Goal: Check status: Check status

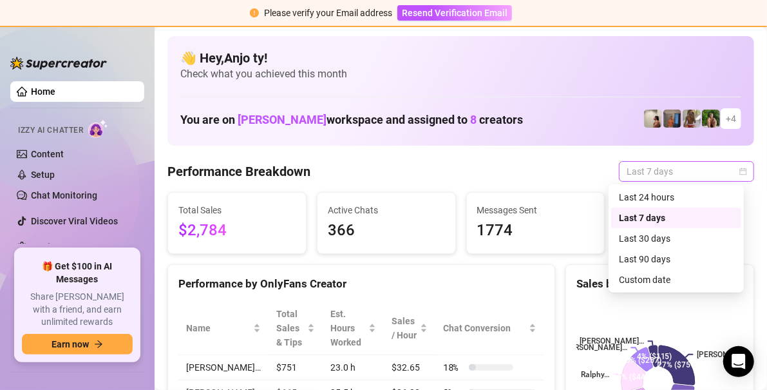
click at [533, 168] on div "Last 7 days" at bounding box center [686, 171] width 135 height 21
click at [533, 278] on div "Custom date" at bounding box center [676, 280] width 115 height 14
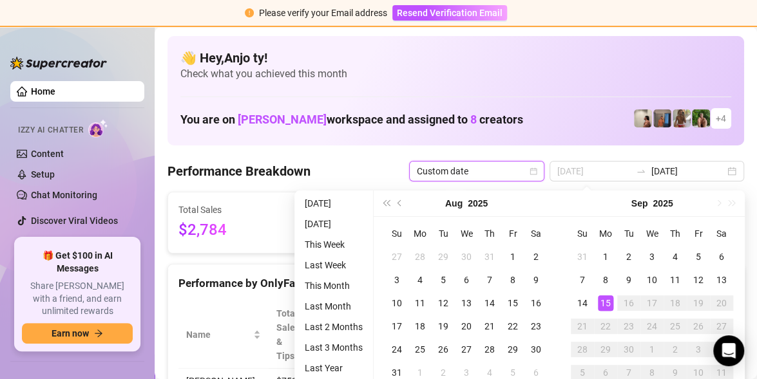
type input "[DATE]"
click at [533, 303] on div "15" at bounding box center [605, 303] width 15 height 15
type input "[DATE]"
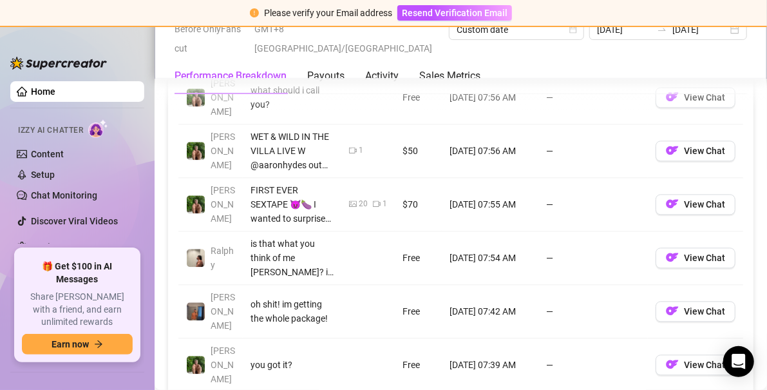
scroll to position [1289, 0]
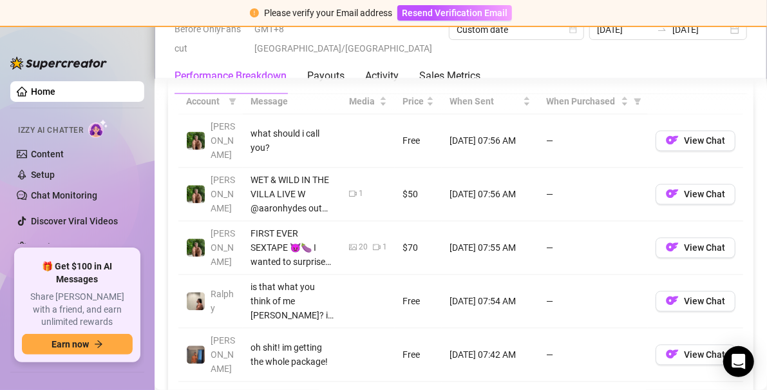
click at [278, 228] on div "FIRST EVER SEXTAPE 😈🍆 I wanted to surprise you with something super special for…" at bounding box center [292, 247] width 83 height 43
click at [533, 232] on td "—" at bounding box center [594, 247] width 110 height 53
click at [533, 242] on span "View Chat" at bounding box center [704, 247] width 41 height 10
